Goal: Check status

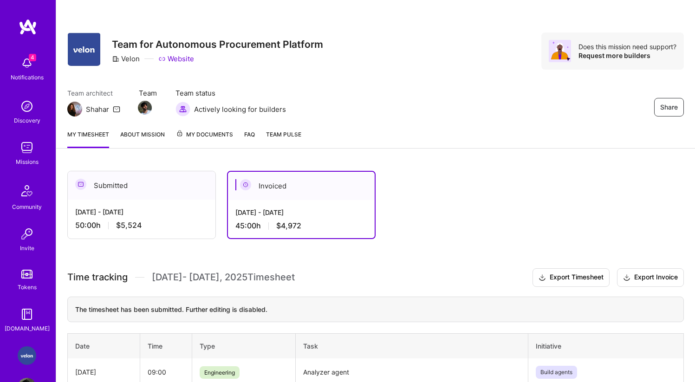
scroll to position [79, 0]
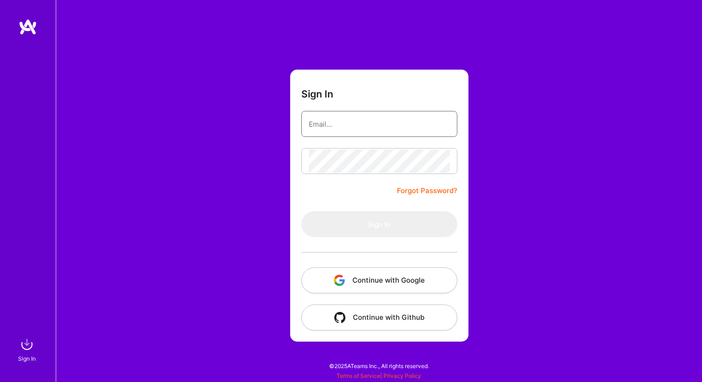
type input "[EMAIL_ADDRESS][DOMAIN_NAME]"
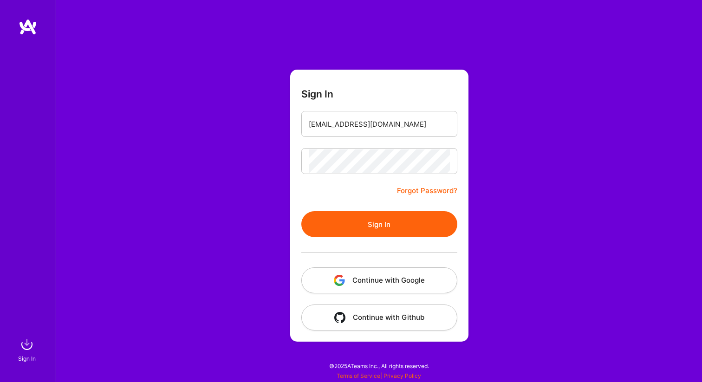
click at [364, 235] on button "Sign In" at bounding box center [379, 224] width 156 height 26
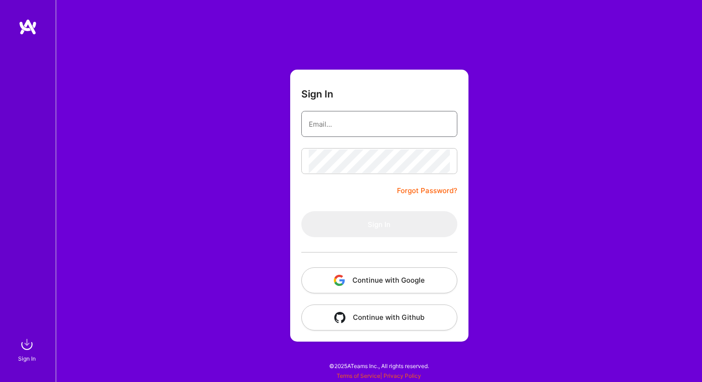
type input "[EMAIL_ADDRESS][DOMAIN_NAME]"
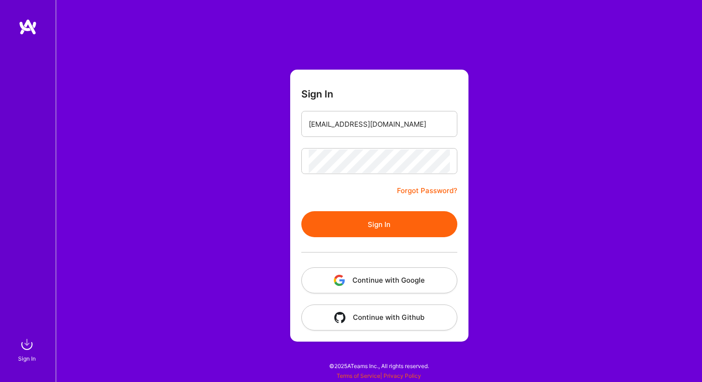
click at [330, 216] on button "Sign In" at bounding box center [379, 224] width 156 height 26
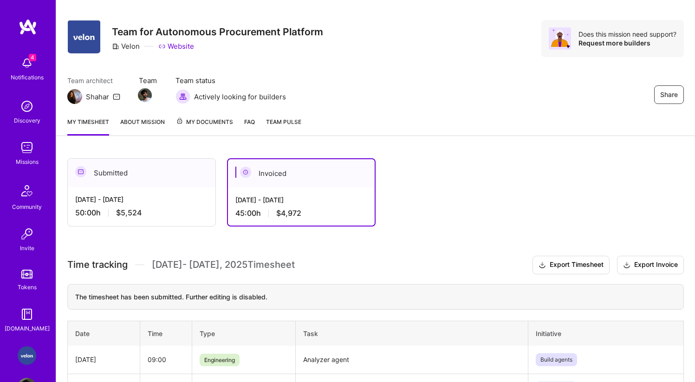
scroll to position [11, 0]
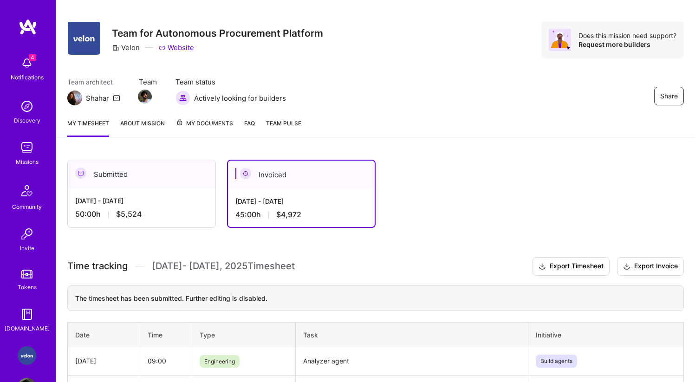
click at [189, 218] on div "50:00 h $5,524" at bounding box center [141, 214] width 133 height 10
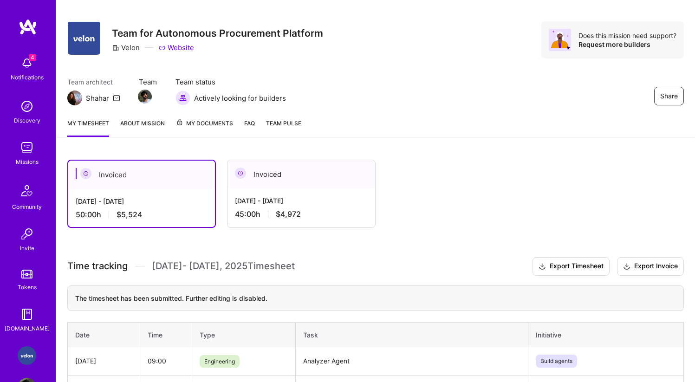
click at [264, 217] on div "45:00 h $4,972" at bounding box center [301, 214] width 133 height 10
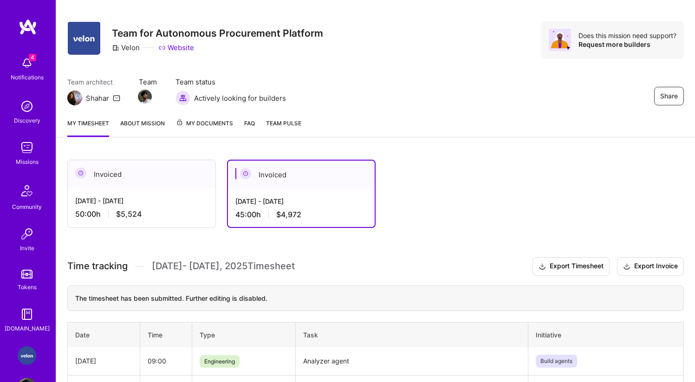
click at [175, 194] on div "[DATE] - [DATE] 50:00 h $5,524" at bounding box center [142, 207] width 148 height 38
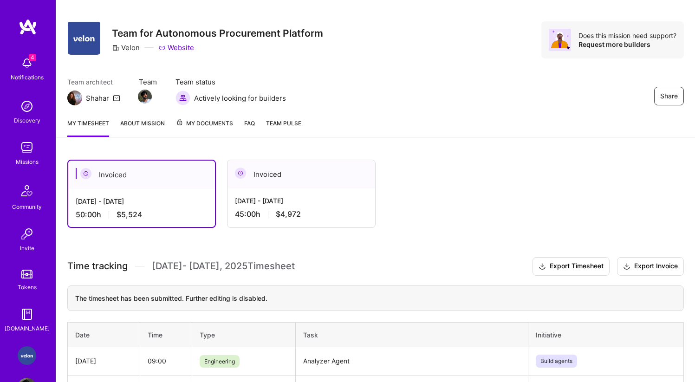
click at [267, 203] on div "[DATE] - [DATE]" at bounding box center [301, 201] width 133 height 10
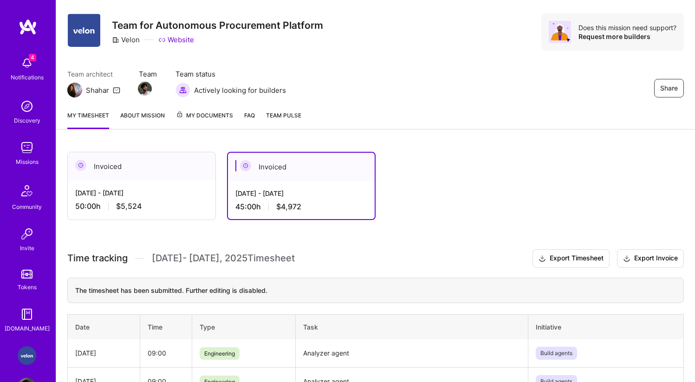
scroll to position [0, 0]
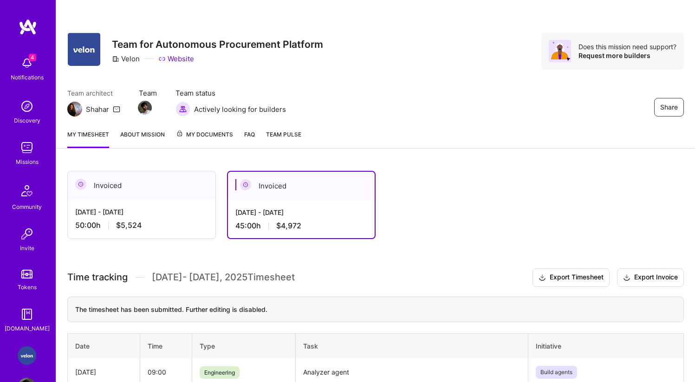
click at [173, 195] on div "Invoiced" at bounding box center [142, 185] width 148 height 28
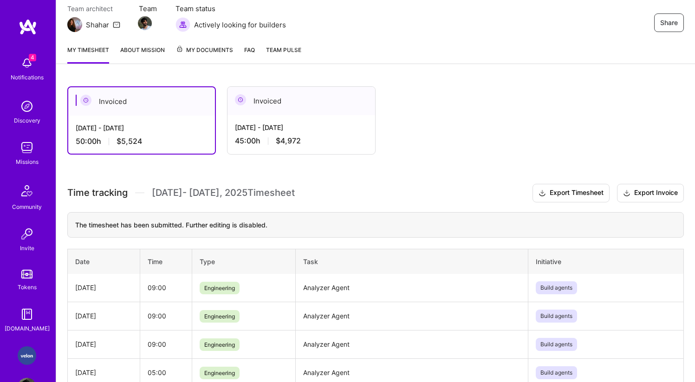
scroll to position [87, 0]
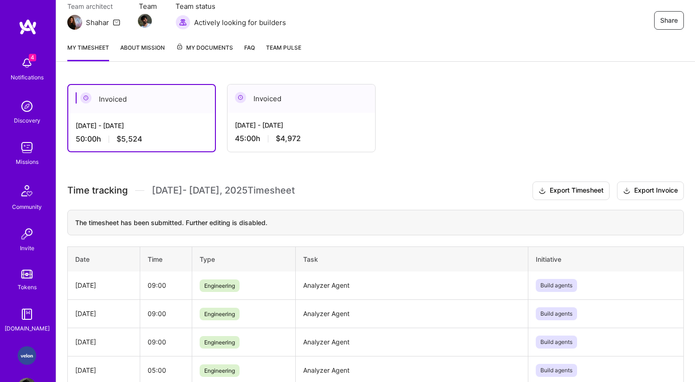
click at [292, 130] on div "[DATE] - [DATE] 45:00 h $4,972" at bounding box center [301, 132] width 148 height 38
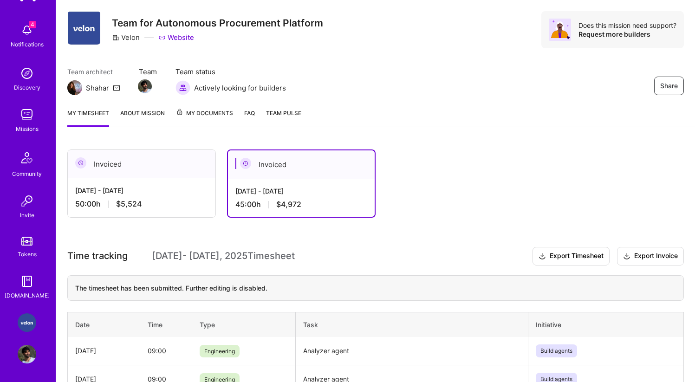
scroll to position [14, 0]
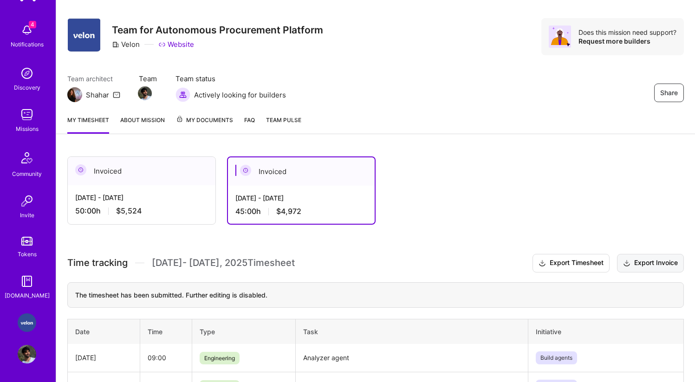
click at [628, 263] on icon at bounding box center [626, 264] width 7 height 10
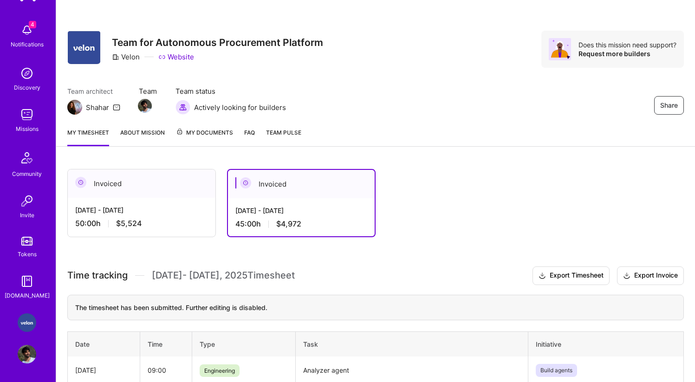
scroll to position [0, 0]
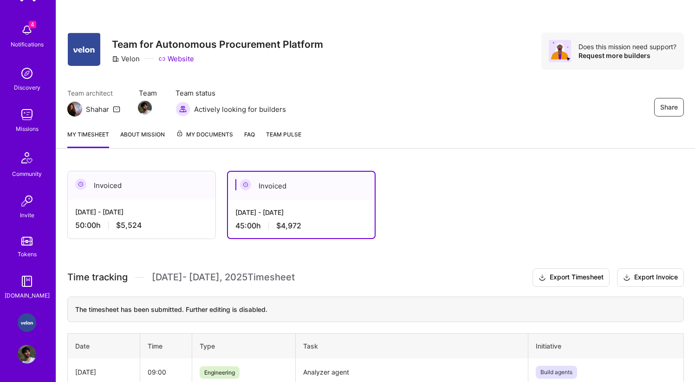
click at [107, 182] on div "Invoiced" at bounding box center [142, 185] width 148 height 28
